Goal: Task Accomplishment & Management: Manage account settings

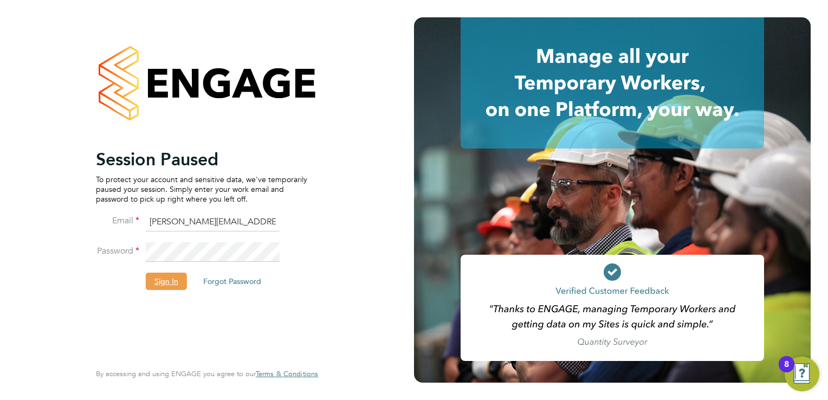
click at [168, 281] on button "Sign In" at bounding box center [166, 281] width 41 height 17
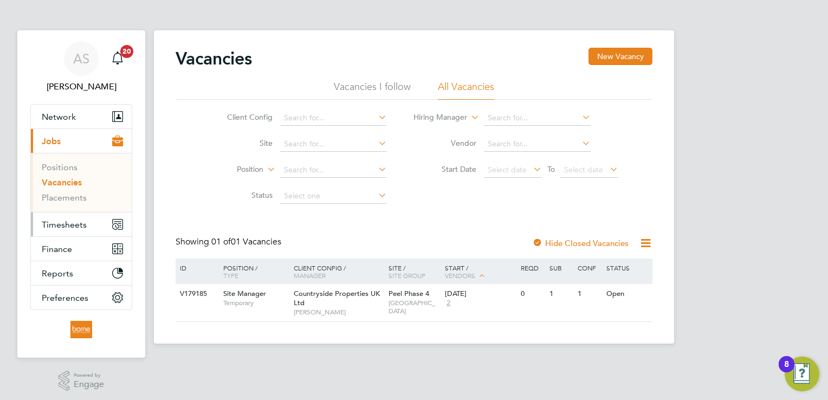
click at [65, 226] on span "Timesheets" at bounding box center [64, 225] width 45 height 10
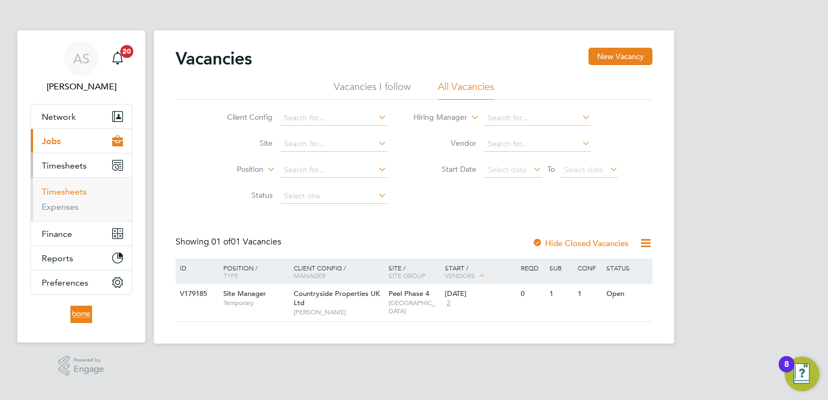
click at [75, 192] on link "Timesheets" at bounding box center [64, 191] width 45 height 10
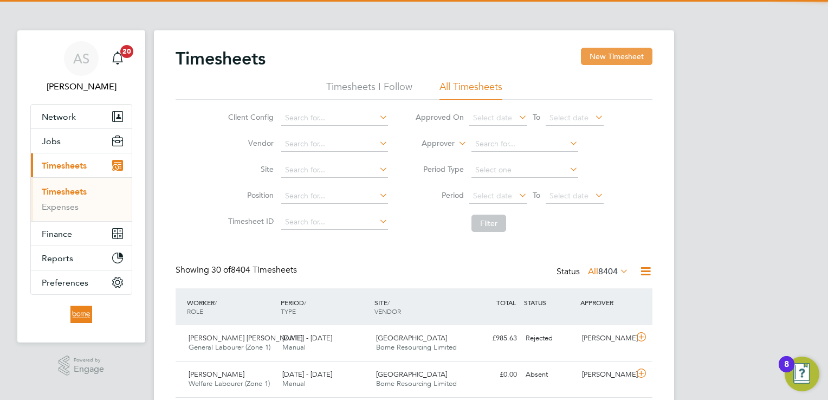
click at [615, 53] on button "New Timesheet" at bounding box center [617, 56] width 72 height 17
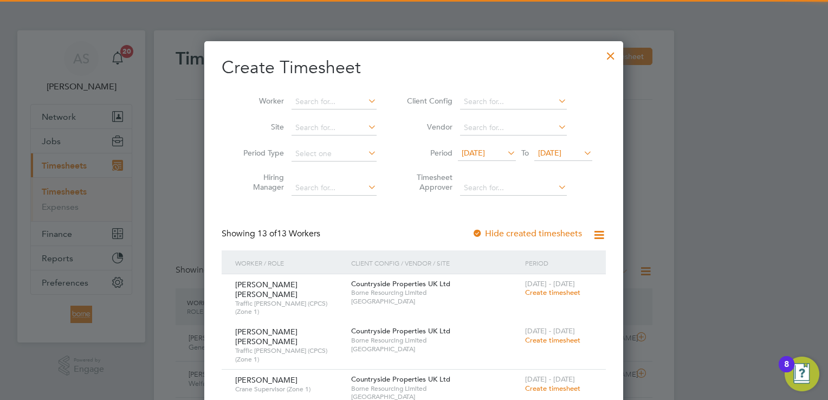
click at [562, 153] on span "19 Aug 2025" at bounding box center [549, 153] width 23 height 10
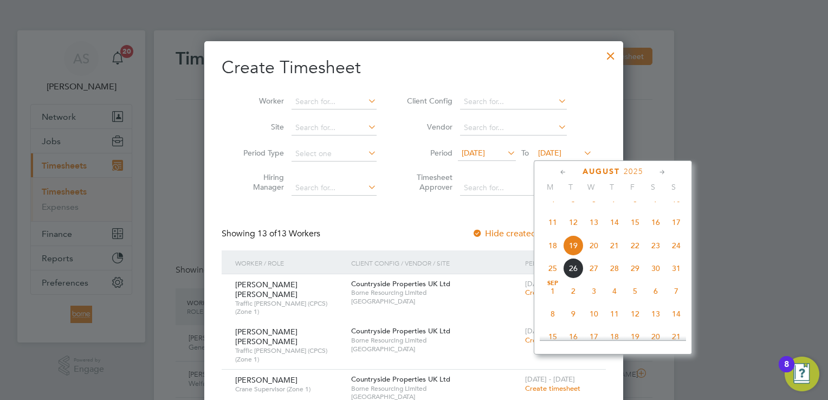
click at [677, 256] on span "24" at bounding box center [676, 245] width 21 height 21
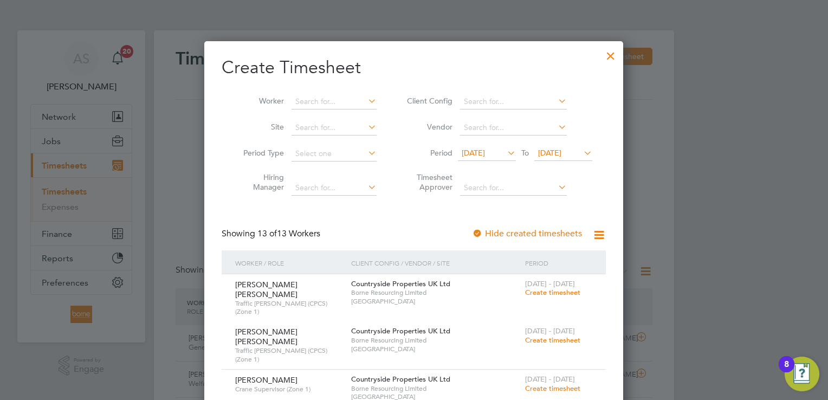
click at [485, 150] on span "12 Aug 2025" at bounding box center [473, 153] width 23 height 10
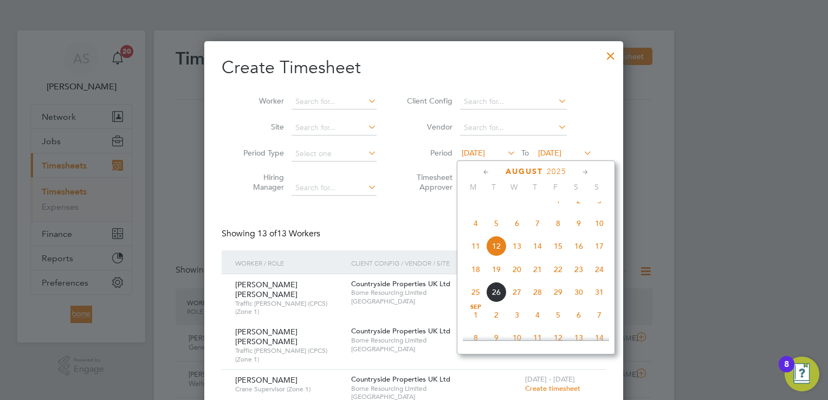
click at [479, 280] on span "18" at bounding box center [476, 269] width 21 height 21
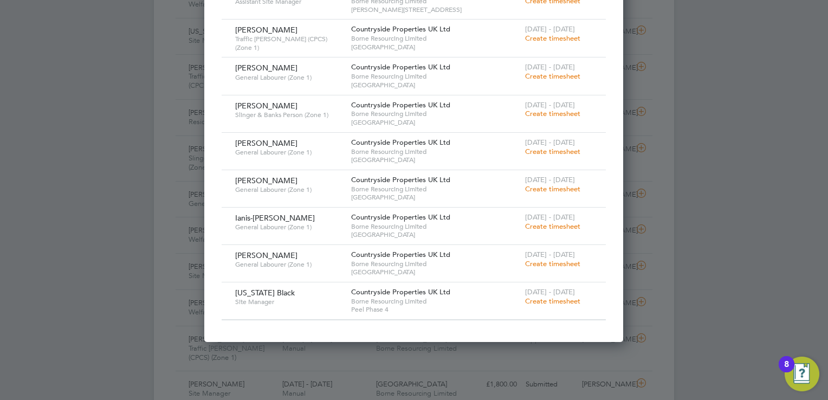
click at [543, 296] on span "Create timesheet" at bounding box center [552, 300] width 55 height 9
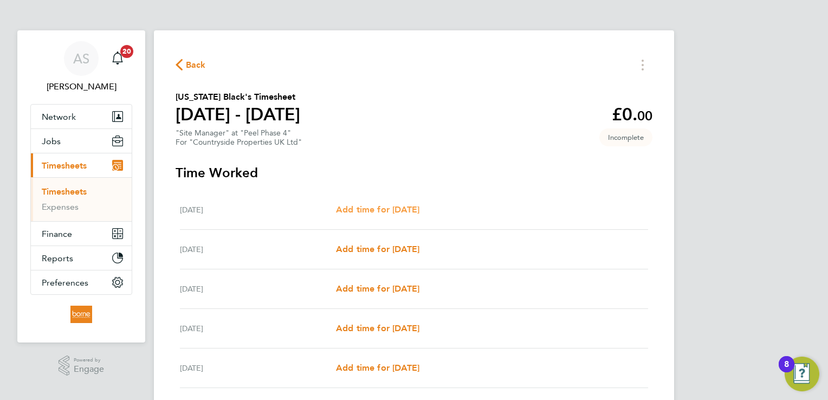
click at [420, 210] on span "Add time for Mon 18 Aug" at bounding box center [377, 209] width 83 height 10
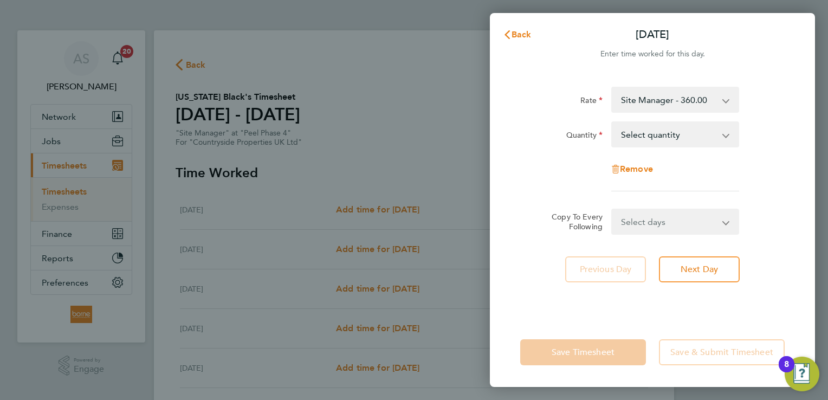
click at [674, 134] on select "Select quantity 0.5 1" at bounding box center [669, 135] width 113 height 24
select select "1"
click at [613, 123] on select "Select quantity 0.5 1" at bounding box center [669, 135] width 113 height 24
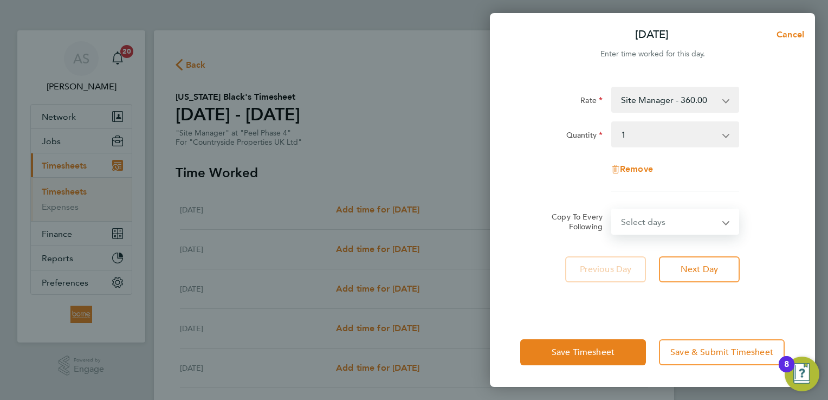
click at [670, 224] on select "Select days Day Tuesday Wednesday Thursday Friday" at bounding box center [670, 222] width 114 height 24
select select "DAY"
click at [613, 210] on select "Select days Day Tuesday Wednesday Thursday Friday" at bounding box center [670, 222] width 114 height 24
select select "2025-08-22"
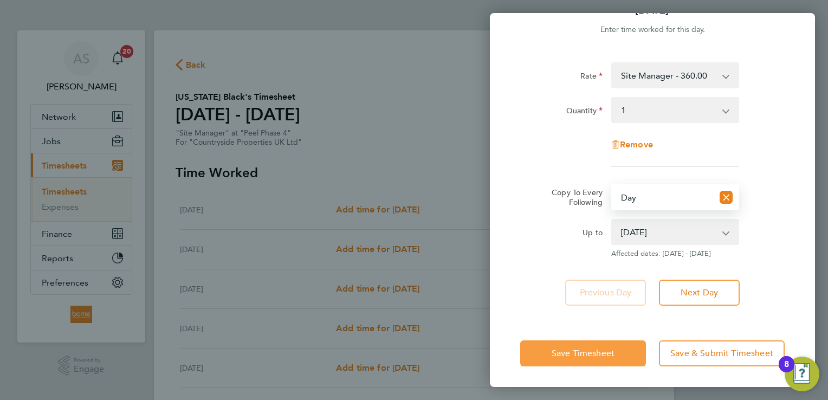
click at [601, 351] on span "Save Timesheet" at bounding box center [583, 353] width 63 height 11
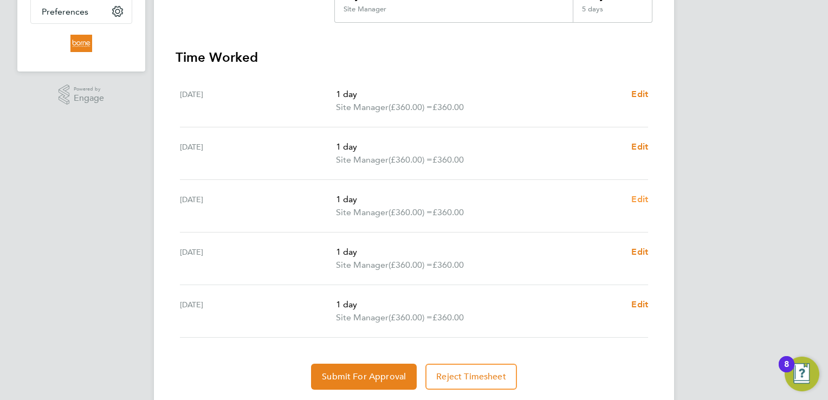
click at [643, 196] on span "Edit" at bounding box center [639, 199] width 17 height 10
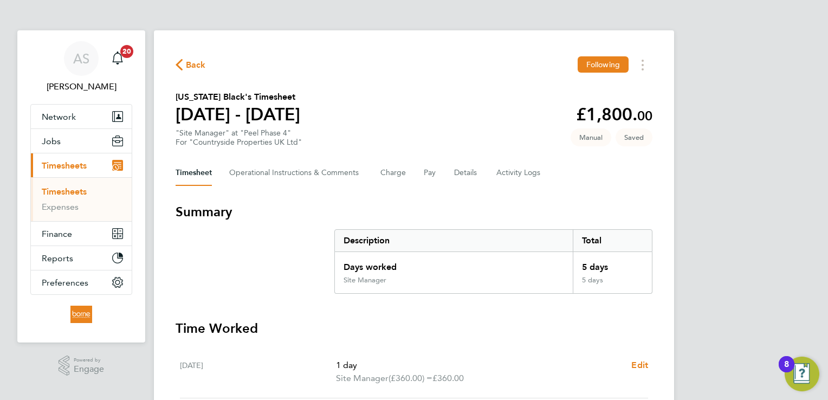
select select "1"
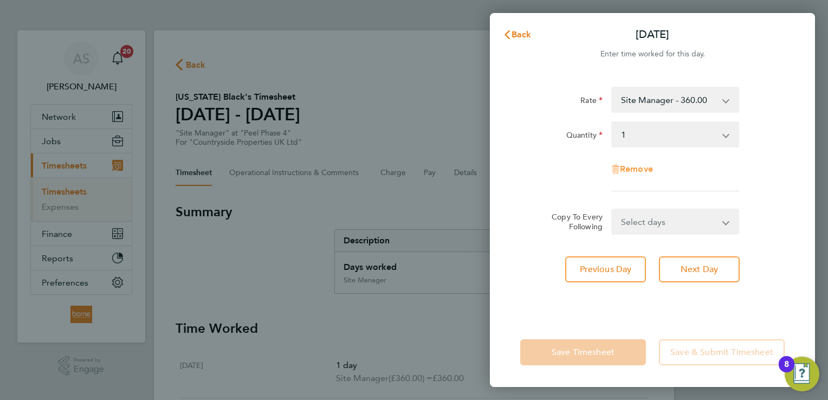
click at [639, 170] on span "Remove" at bounding box center [636, 169] width 33 height 10
select select "null"
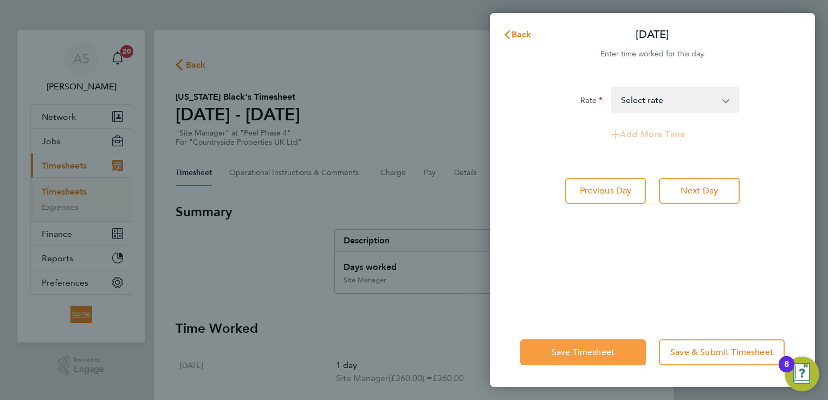
click at [586, 351] on span "Save Timesheet" at bounding box center [583, 352] width 63 height 11
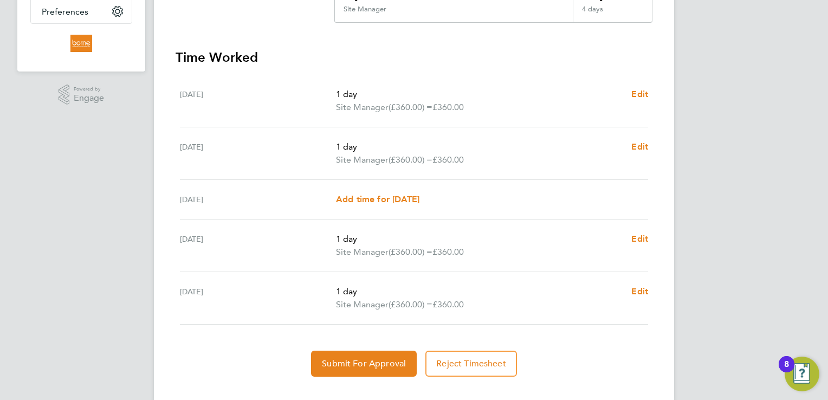
click at [556, 66] on section "Time Worked Mon 18 Aug 1 day Site Manager (£360.00) = £360.00 Edit Tue 19 Aug 1…" at bounding box center [414, 213] width 477 height 328
click at [376, 43] on section "Summary Description Total Days worked 4 days Site Manager 4 days Time Worked Mo…" at bounding box center [414, 154] width 477 height 444
click at [370, 362] on span "Submit For Approval" at bounding box center [364, 363] width 84 height 11
